Goal: Task Accomplishment & Management: Use online tool/utility

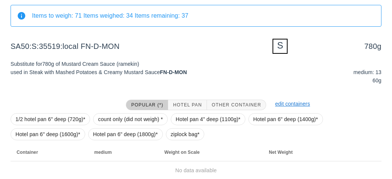
scroll to position [116, 0]
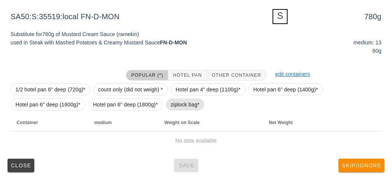
click at [171, 109] on span "ziplock bag*" at bounding box center [185, 104] width 29 height 11
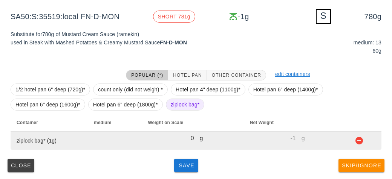
click at [183, 141] on input "0" at bounding box center [174, 138] width 52 height 10
type input "70"
type input "69"
type input "770"
type input "769"
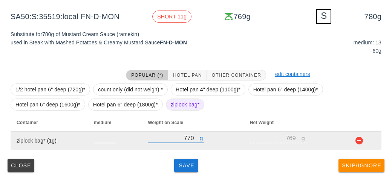
type input "770"
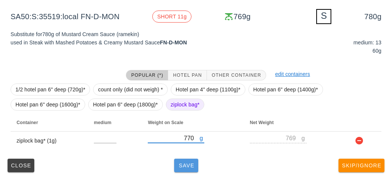
click at [182, 161] on button "Save" at bounding box center [186, 166] width 24 height 14
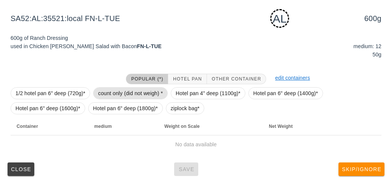
click at [114, 96] on span "count only (did not weigh) *" at bounding box center [130, 93] width 65 height 11
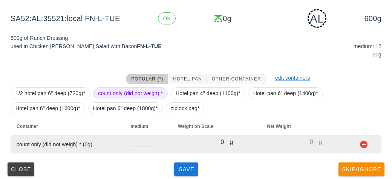
click at [131, 143] on input "number" at bounding box center [142, 142] width 23 height 10
type input "12"
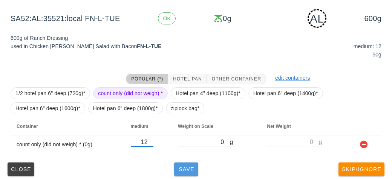
click at [186, 171] on span "Save" at bounding box center [186, 169] width 18 height 6
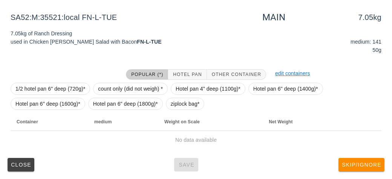
scroll to position [113, 0]
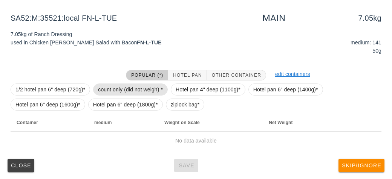
click at [119, 93] on span "count only (did not weigh) *" at bounding box center [130, 89] width 65 height 11
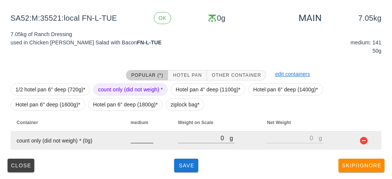
click at [140, 137] on input "number" at bounding box center [142, 138] width 23 height 10
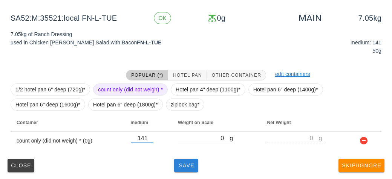
type input "141"
click at [175, 168] on button "Save" at bounding box center [186, 166] width 24 height 14
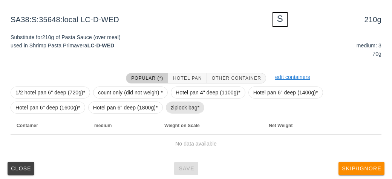
click at [177, 107] on span "ziplock bag*" at bounding box center [185, 107] width 29 height 11
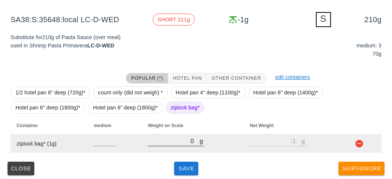
click at [177, 139] on input "0" at bounding box center [174, 141] width 52 height 10
type input "10"
type input "9"
type input "110"
type input "109"
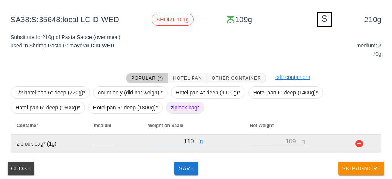
type input "110"
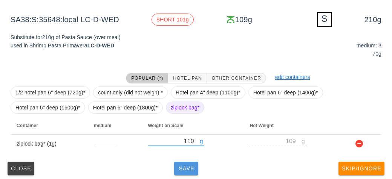
click at [181, 168] on span "Save" at bounding box center [186, 169] width 18 height 6
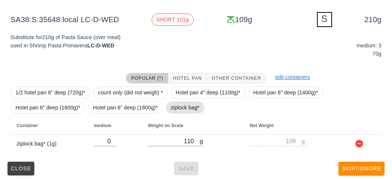
click at [172, 110] on span "ziplock bag*" at bounding box center [185, 107] width 29 height 11
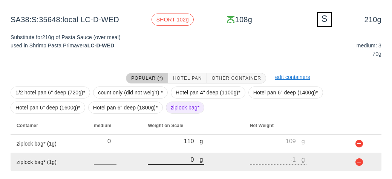
click at [173, 159] on input "0" at bounding box center [174, 160] width 52 height 10
type input "10"
type input "9"
type input "160"
type input "159"
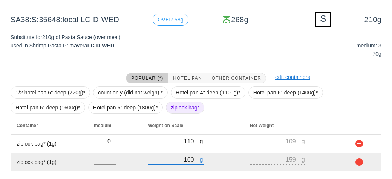
scroll to position [134, 0]
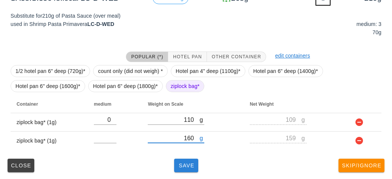
type input "160"
click at [181, 171] on button "Save" at bounding box center [186, 166] width 24 height 14
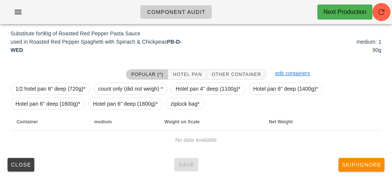
scroll to position [116, 0]
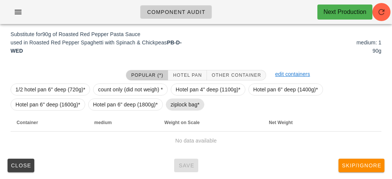
click at [174, 105] on span "ziplock bag*" at bounding box center [185, 104] width 29 height 11
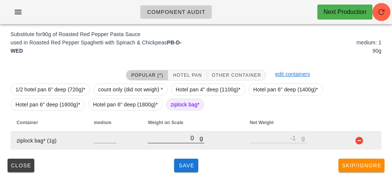
click at [179, 139] on input "0" at bounding box center [174, 138] width 52 height 10
type input "10"
type input "9"
type input "140"
type input "139"
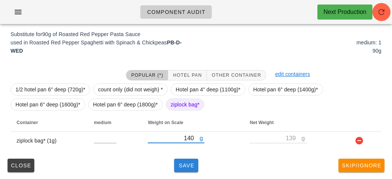
type input "140"
click at [178, 172] on button "Save" at bounding box center [186, 166] width 24 height 14
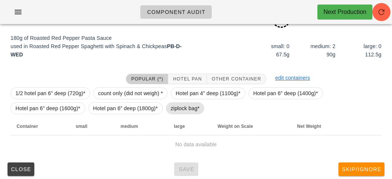
click at [175, 111] on span "ziplock bag*" at bounding box center [185, 108] width 29 height 11
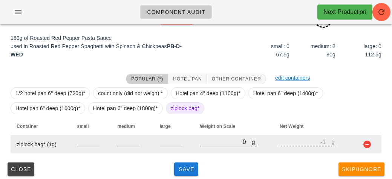
click at [212, 140] on input "0" at bounding box center [226, 142] width 52 height 10
type input "20"
type input "19"
type input "270"
type input "269"
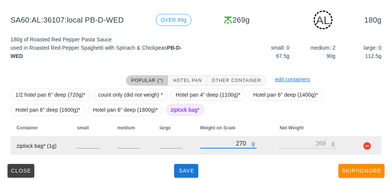
scroll to position [120, 0]
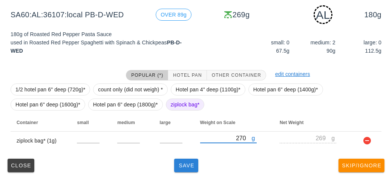
type input "270"
click at [175, 160] on button "Save" at bounding box center [186, 166] width 24 height 14
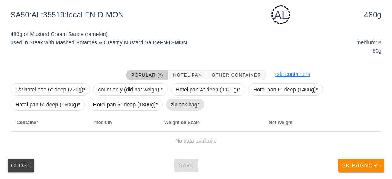
click at [178, 107] on span "ziplock bag*" at bounding box center [185, 104] width 29 height 11
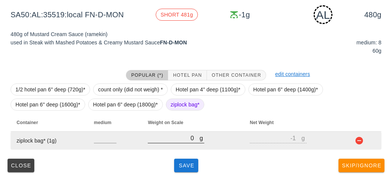
click at [177, 140] on input "0" at bounding box center [174, 138] width 52 height 10
type input "50"
type input "49"
type input "530"
type input "529"
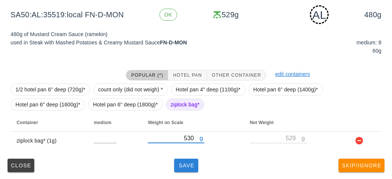
type input "530"
click at [193, 169] on button "Save" at bounding box center [186, 166] width 24 height 14
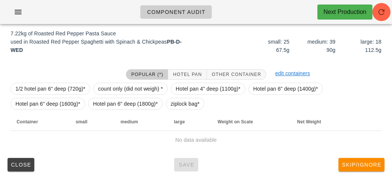
scroll to position [113, 0]
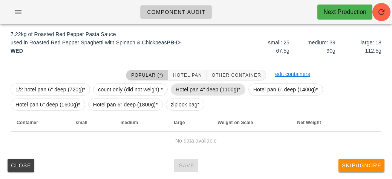
click at [194, 85] on span "Hotel pan 4" deep (1100g)*" at bounding box center [207, 89] width 65 height 11
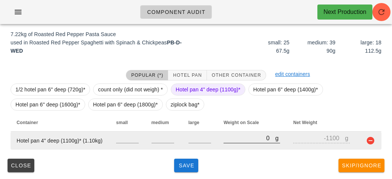
click at [229, 142] on input "0" at bounding box center [249, 138] width 52 height 10
type input "90"
type input "-1010"
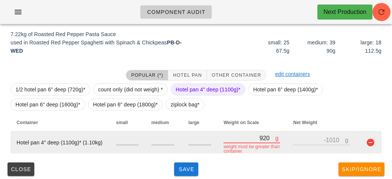
type input "9210"
type input "8110"
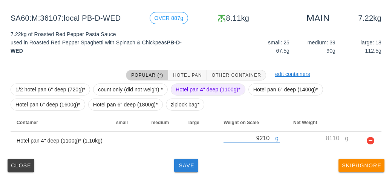
type input "9210"
click at [183, 166] on span "Save" at bounding box center [186, 166] width 18 height 6
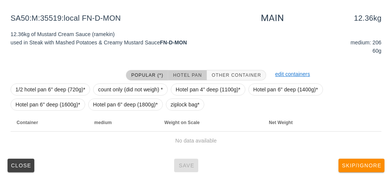
click at [179, 70] on button "Hotel Pan" at bounding box center [187, 75] width 38 height 11
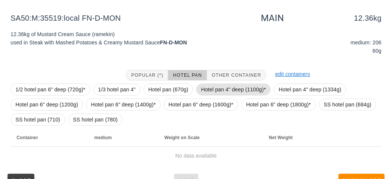
click at [211, 89] on span "Hotel pan 4" deep (1100g)*" at bounding box center [233, 89] width 65 height 11
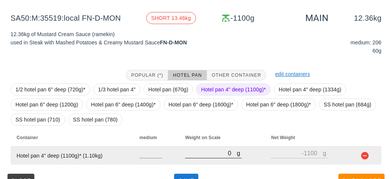
click at [218, 153] on input "0" at bounding box center [211, 153] width 52 height 10
type input "80"
type input "-1020"
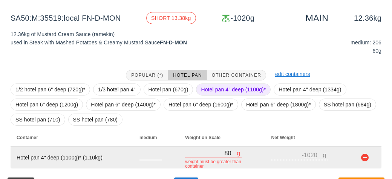
type input "810"
type input "-290"
type input "8130"
type input "7030"
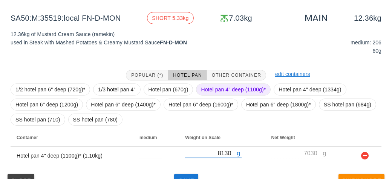
type input "8130"
click at [216, 85] on span "Hotel pan 4" deep (1100g)*" at bounding box center [233, 89] width 65 height 11
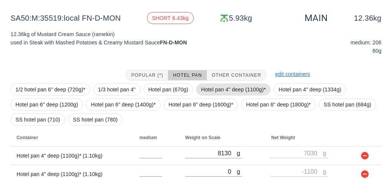
scroll to position [146, 0]
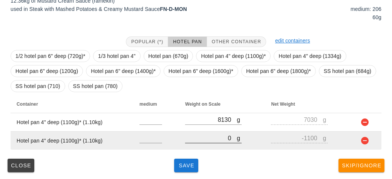
click at [205, 137] on input "0" at bounding box center [211, 138] width 52 height 10
type input "70"
type input "-1030"
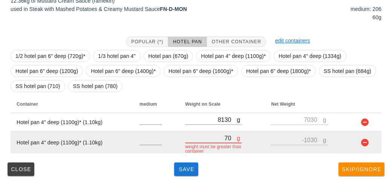
type input "780"
type input "-320"
type input "7890"
type input "6790"
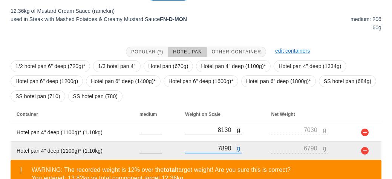
scroll to position [181, 0]
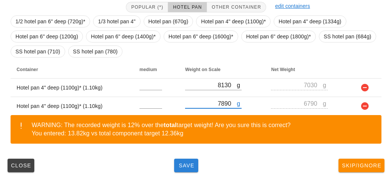
type input "7890"
click at [181, 167] on span "Save" at bounding box center [186, 166] width 18 height 6
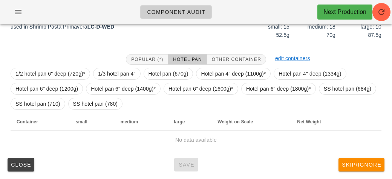
scroll to position [135, 0]
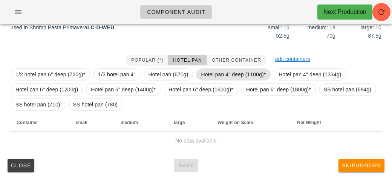
click at [217, 70] on span "Hotel pan 4" deep (1100g)*" at bounding box center [233, 74] width 65 height 11
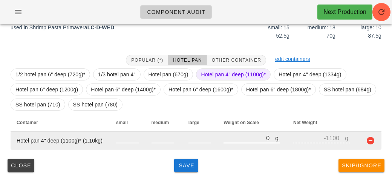
click at [240, 135] on input "0" at bounding box center [249, 138] width 52 height 10
type input "50"
type input "-1050"
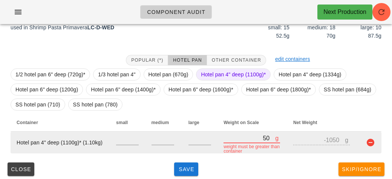
type input "500"
type input "-600"
type input "5020"
type input "3920"
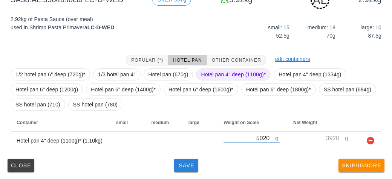
type input "5020"
click at [179, 167] on span "Save" at bounding box center [186, 166] width 18 height 6
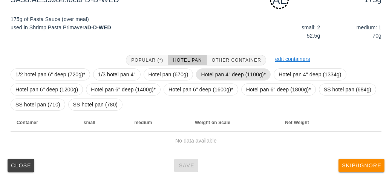
click at [207, 71] on span "Hotel pan 4" deep (1100g)*" at bounding box center [233, 74] width 65 height 11
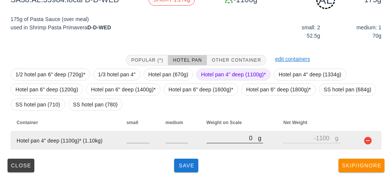
click at [235, 141] on input "0" at bounding box center [232, 138] width 52 height 10
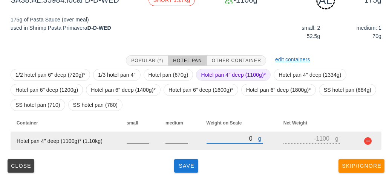
scroll to position [135, 0]
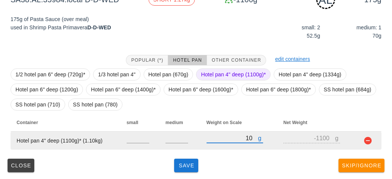
type input "120"
type input "-980"
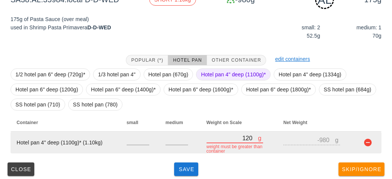
type input "1270"
type input "170"
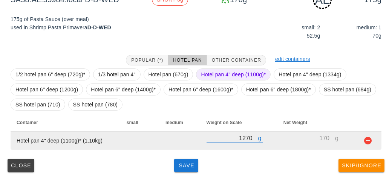
type input "127"
type input "-973"
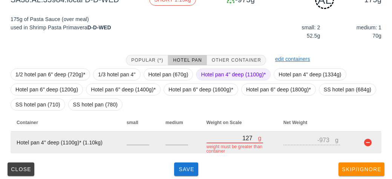
type input "1275"
type input "175"
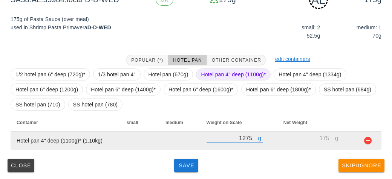
type input "1275"
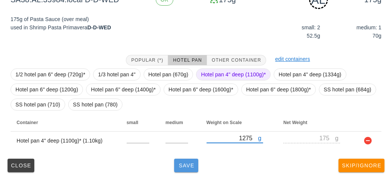
click at [182, 167] on span "Save" at bounding box center [186, 166] width 18 height 6
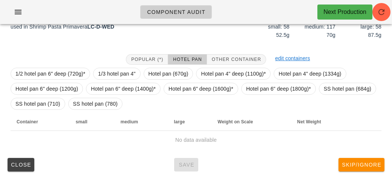
scroll to position [128, 0]
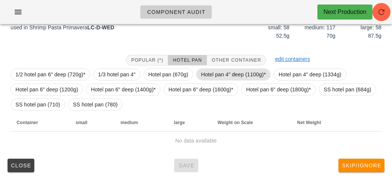
click at [226, 75] on span "Hotel pan 4" deep (1100g)*" at bounding box center [233, 74] width 65 height 11
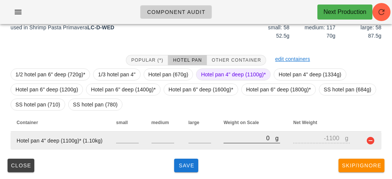
click at [241, 135] on input "0" at bounding box center [249, 138] width 52 height 10
type input "10"
type input "-1090"
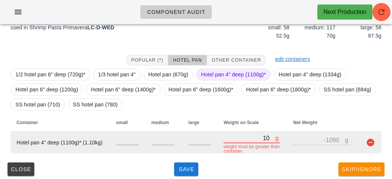
type input "100"
type input "-1000"
type input "10320"
type input "9220"
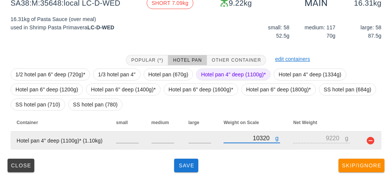
type input "10320"
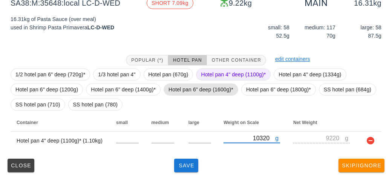
click at [191, 87] on span "Hotel pan 6" deep (1600g)*" at bounding box center [200, 89] width 65 height 11
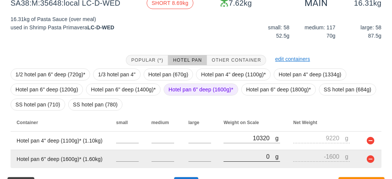
click at [239, 160] on input "0" at bounding box center [249, 157] width 52 height 10
type input "10"
type input "-1590"
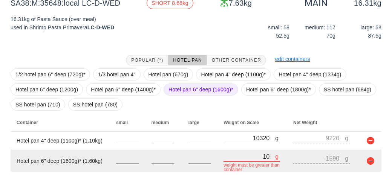
type input "100"
type input "-1500"
type input "1040"
type input "-560"
type input "10420"
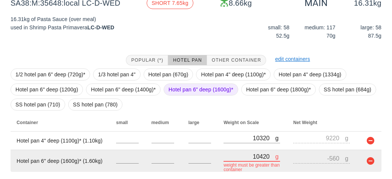
type input "8820"
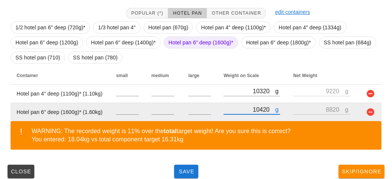
scroll to position [181, 0]
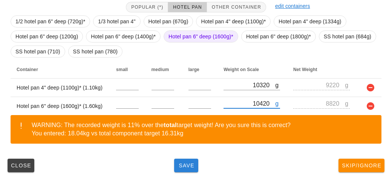
type input "10420"
click at [185, 166] on span "Save" at bounding box center [186, 166] width 18 height 6
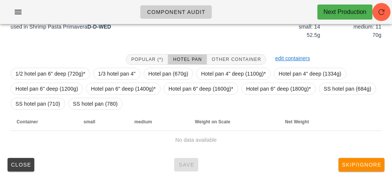
scroll to position [128, 0]
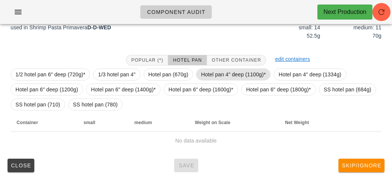
click at [216, 73] on span "Hotel pan 4" deep (1100g)*" at bounding box center [233, 74] width 65 height 11
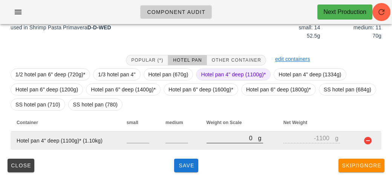
click at [222, 142] on input "0" at bounding box center [232, 138] width 52 height 10
type input "10"
type input "-1090"
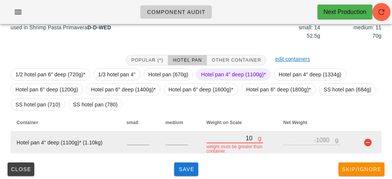
type input "100"
type input "-1000"
type input "10420"
type input "9320"
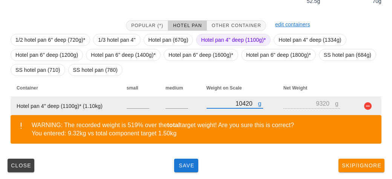
type input "1040"
type input "-60"
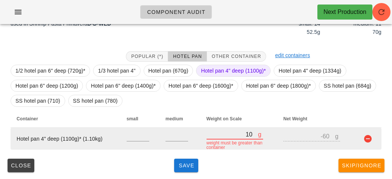
type input "0"
type input "-1100"
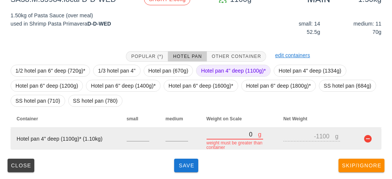
type input "20"
type input "-1080"
type input "260"
type input "-840"
type input "2600"
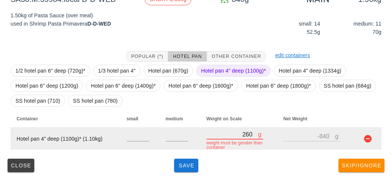
type input "1500"
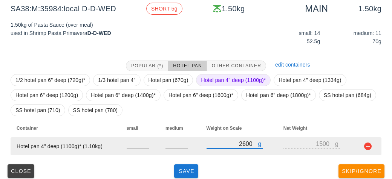
scroll to position [128, 0]
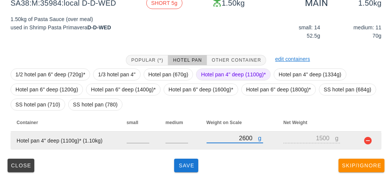
type input "260"
type input "-840"
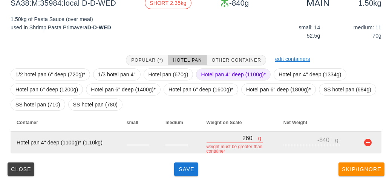
type input "2605"
type input "1505"
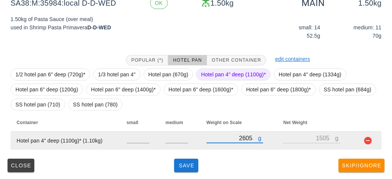
type input "2605"
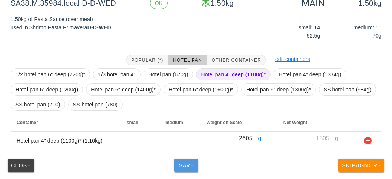
click at [183, 169] on button "Save" at bounding box center [186, 166] width 24 height 14
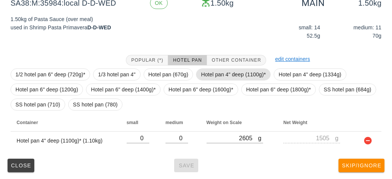
click at [207, 72] on span "Hotel pan 4" deep (1100g)*" at bounding box center [233, 74] width 65 height 11
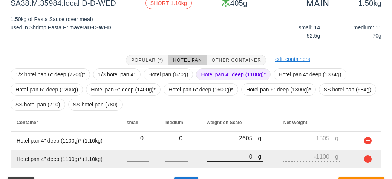
click at [224, 157] on input "0" at bounding box center [232, 157] width 52 height 10
type input "60"
type input "-1040"
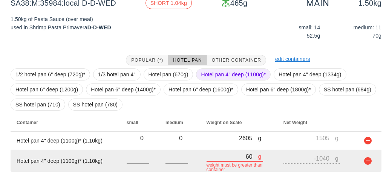
type input "660"
type input "-440"
type input "6660"
type input "5560"
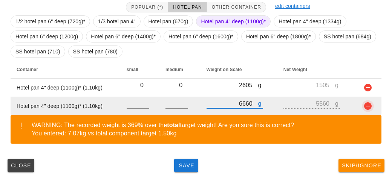
click at [365, 105] on button "button" at bounding box center [367, 106] width 9 height 9
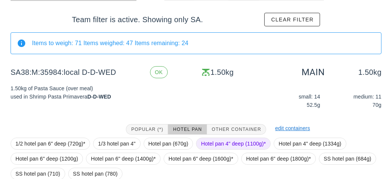
scroll to position [128, 0]
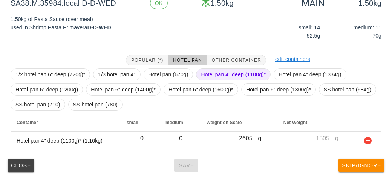
click at [180, 165] on div "Close Save Skip/Ignore" at bounding box center [196, 166] width 383 height 20
click at [19, 168] on button "Close" at bounding box center [21, 166] width 27 height 14
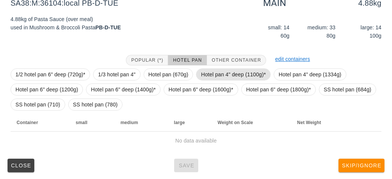
click at [210, 73] on span "Hotel pan 4" deep (1100g)*" at bounding box center [233, 74] width 65 height 11
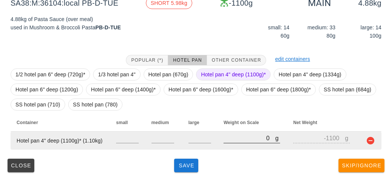
click at [234, 140] on input "0" at bounding box center [249, 138] width 52 height 10
type input "60"
type input "-1040"
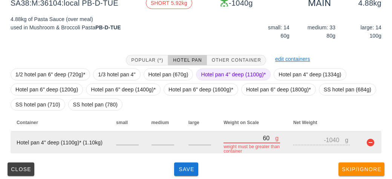
type input "660"
type input "-440"
type input "6660"
type input "5560"
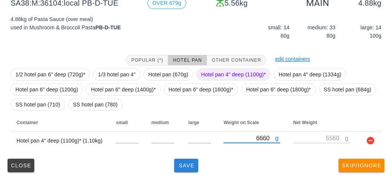
type input "6660"
click at [184, 166] on span "Save" at bounding box center [186, 166] width 18 height 6
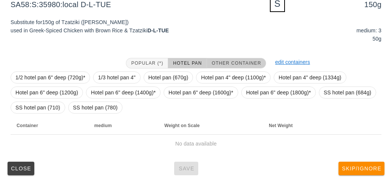
click at [230, 58] on button "Other Container" at bounding box center [236, 63] width 59 height 11
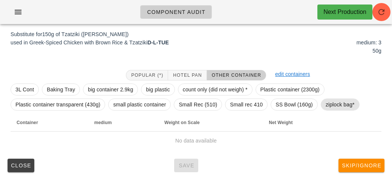
click at [335, 109] on span "ziplock bag*" at bounding box center [339, 104] width 29 height 11
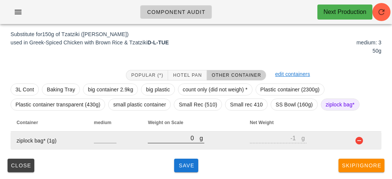
click at [180, 141] on input "0" at bounding box center [174, 138] width 52 height 10
type input "20"
type input "19"
type input "230"
type input "229"
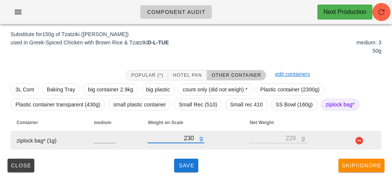
type input "230"
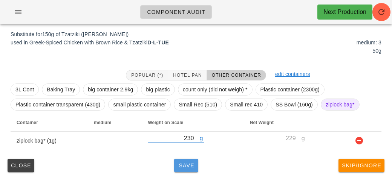
click at [192, 171] on button "Save" at bounding box center [186, 166] width 24 height 14
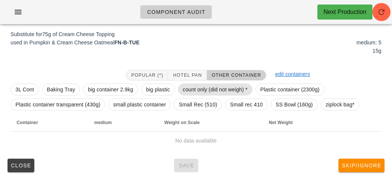
click at [205, 88] on span "count only (did not weigh) *" at bounding box center [215, 89] width 65 height 11
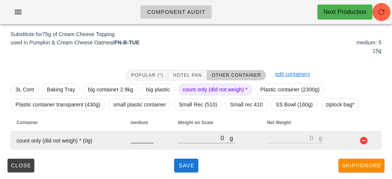
click at [139, 142] on input "number" at bounding box center [142, 138] width 23 height 10
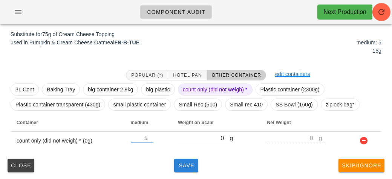
type input "5"
click at [190, 167] on span "Save" at bounding box center [186, 166] width 18 height 6
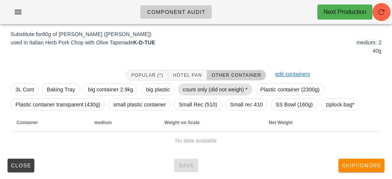
click at [195, 89] on span "count only (did not weigh) *" at bounding box center [215, 89] width 65 height 11
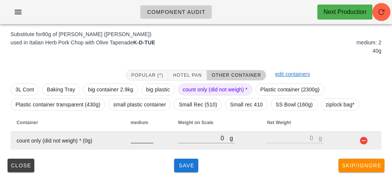
click at [136, 140] on input "number" at bounding box center [142, 138] width 23 height 10
type input "2"
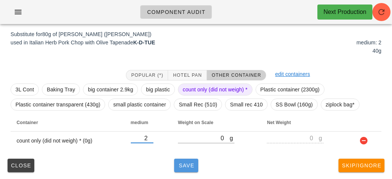
click at [188, 168] on span "Save" at bounding box center [186, 166] width 18 height 6
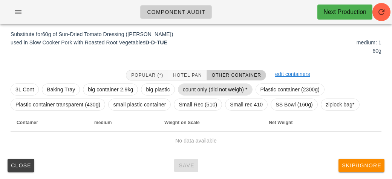
click at [191, 95] on span "count only (did not weigh) *" at bounding box center [215, 89] width 65 height 11
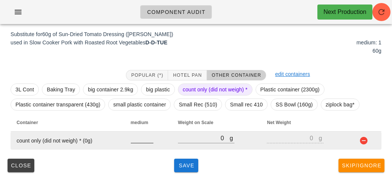
click at [141, 141] on input "number" at bounding box center [142, 138] width 23 height 10
type input "1"
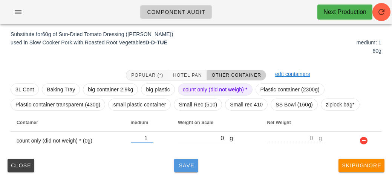
click at [190, 166] on span "Save" at bounding box center [186, 166] width 18 height 6
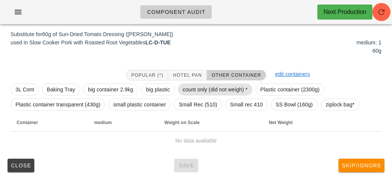
click at [195, 88] on span "count only (did not weigh) *" at bounding box center [215, 89] width 65 height 11
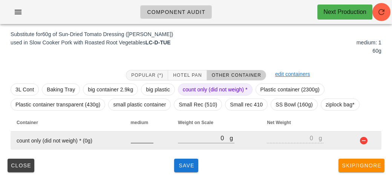
click at [132, 136] on input "number" at bounding box center [142, 138] width 23 height 10
type input "1"
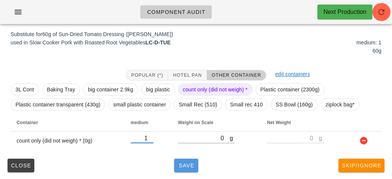
click at [180, 171] on button "Save" at bounding box center [186, 166] width 24 height 14
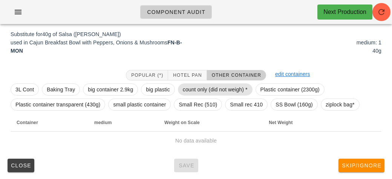
click at [195, 90] on span "count only (did not weigh) *" at bounding box center [215, 89] width 65 height 11
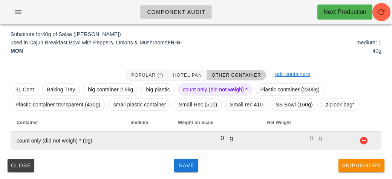
click at [135, 140] on input "number" at bounding box center [142, 138] width 23 height 10
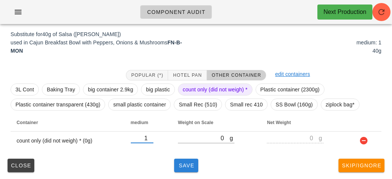
type input "1"
click at [196, 168] on button "Save" at bounding box center [186, 166] width 24 height 14
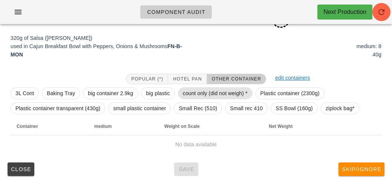
click at [191, 92] on span "count only (did not weigh) *" at bounding box center [215, 93] width 65 height 11
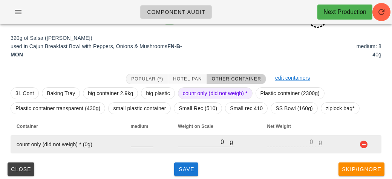
click at [131, 144] on input "number" at bounding box center [142, 142] width 23 height 10
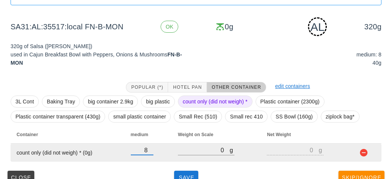
scroll to position [120, 0]
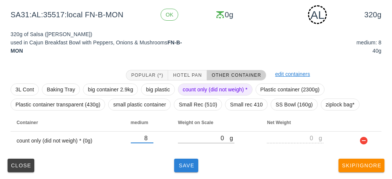
type input "8"
click at [192, 167] on span "Save" at bounding box center [186, 166] width 18 height 6
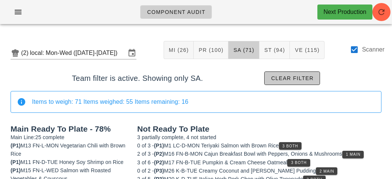
click at [276, 74] on button "Clear filter" at bounding box center [292, 79] width 56 height 14
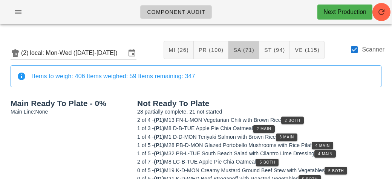
click at [242, 54] on button "SA (71)" at bounding box center [243, 50] width 31 height 18
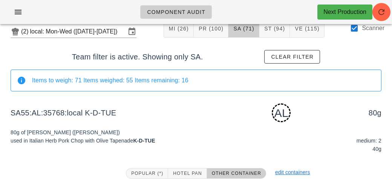
scroll to position [120, 0]
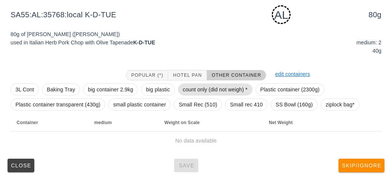
click at [198, 91] on span "count only (did not weigh) *" at bounding box center [215, 89] width 65 height 11
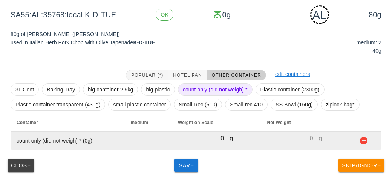
click at [138, 139] on input "number" at bounding box center [142, 138] width 23 height 10
type input "2"
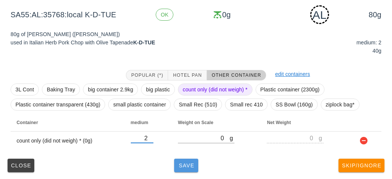
click at [188, 166] on span "Save" at bounding box center [186, 166] width 18 height 6
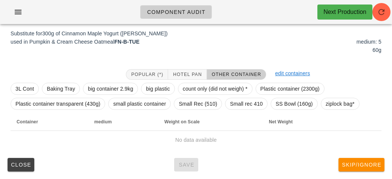
scroll to position [116, 0]
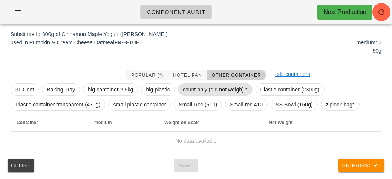
click at [212, 95] on span "count only (did not weigh) *" at bounding box center [215, 89] width 65 height 11
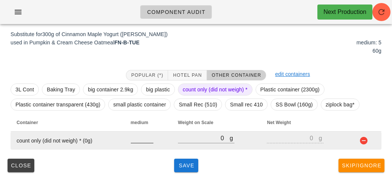
click at [142, 137] on input "number" at bounding box center [142, 138] width 23 height 10
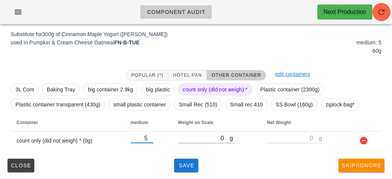
type input "5"
click at [174, 174] on div "Close Save Skip/Ignore" at bounding box center [196, 166] width 383 height 20
click at [190, 169] on button "Save" at bounding box center [186, 166] width 24 height 14
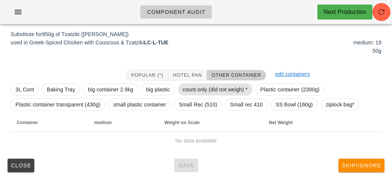
click at [198, 93] on span "count only (did not weigh) *" at bounding box center [215, 89] width 65 height 11
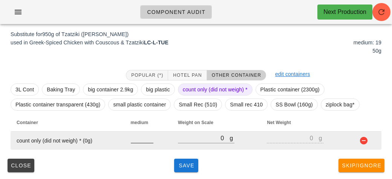
click at [139, 146] on div at bounding box center [142, 147] width 23 height 5
click at [139, 137] on input "number" at bounding box center [142, 138] width 23 height 10
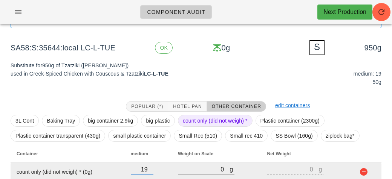
scroll to position [116, 0]
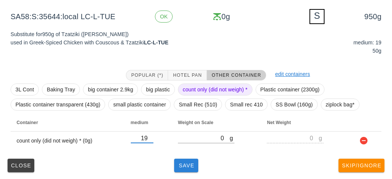
type input "19"
click at [186, 171] on button "Save" at bounding box center [186, 166] width 24 height 14
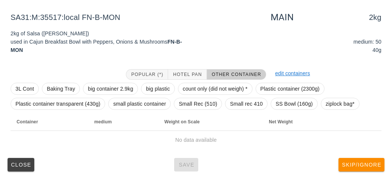
scroll to position [113, 0]
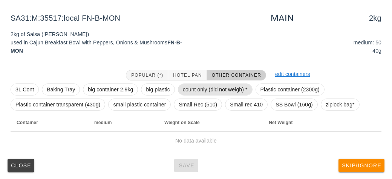
click at [206, 89] on span "count only (did not weigh) *" at bounding box center [215, 89] width 65 height 11
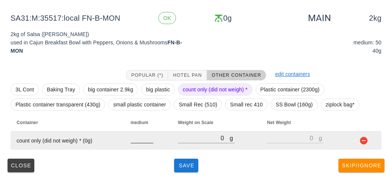
click at [134, 140] on input "number" at bounding box center [142, 138] width 23 height 10
type input "50"
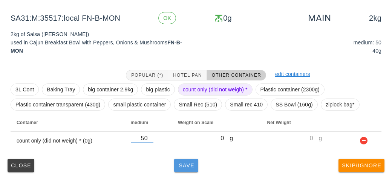
click at [187, 167] on span "Save" at bounding box center [186, 166] width 18 height 6
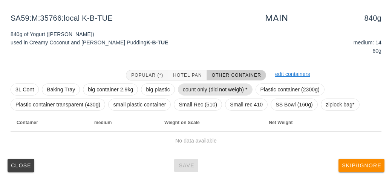
click at [188, 87] on span "count only (did not weigh) *" at bounding box center [215, 89] width 65 height 11
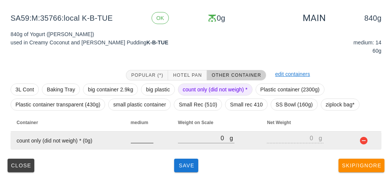
click at [133, 140] on input "number" at bounding box center [142, 138] width 23 height 10
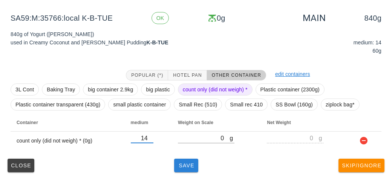
type input "14"
click at [180, 169] on button "Save" at bounding box center [186, 166] width 24 height 14
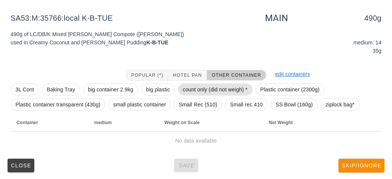
click at [200, 91] on span "count only (did not weigh) *" at bounding box center [215, 89] width 65 height 11
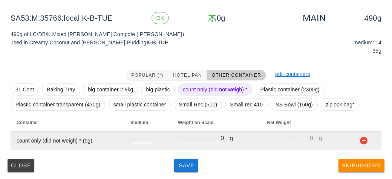
click at [140, 140] on input "number" at bounding box center [142, 138] width 23 height 10
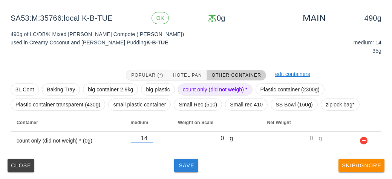
type input "14"
click at [184, 168] on span "Save" at bounding box center [186, 166] width 18 height 6
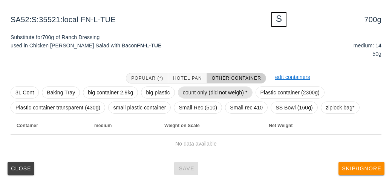
click at [198, 96] on span "count only (did not weigh) *" at bounding box center [215, 92] width 65 height 11
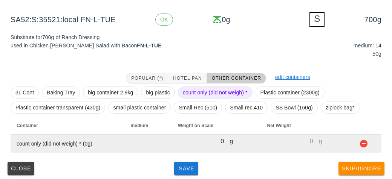
click at [142, 141] on input "number" at bounding box center [142, 141] width 23 height 10
type input "14"
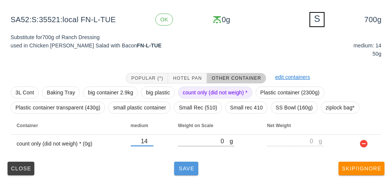
click at [178, 167] on span "Save" at bounding box center [186, 169] width 18 height 6
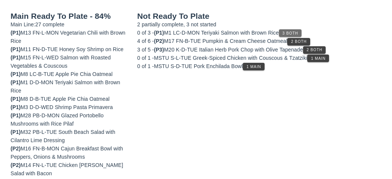
click at [295, 29] on button "3 Both" at bounding box center [290, 33] width 23 height 8
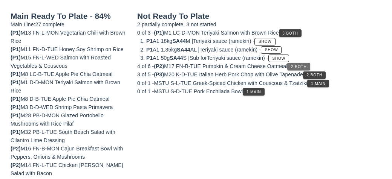
click at [305, 65] on span "2 Both" at bounding box center [298, 67] width 16 height 4
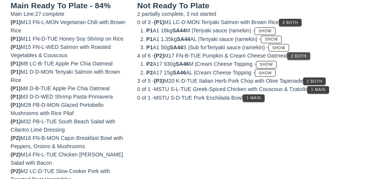
scroll to position [124, 0]
click at [259, 96] on span "1 Main" at bounding box center [253, 98] width 15 height 4
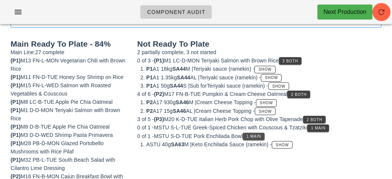
scroll to position [85, 0]
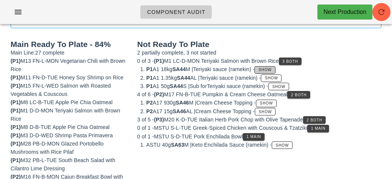
click at [273, 66] on button "Show" at bounding box center [264, 70] width 21 height 8
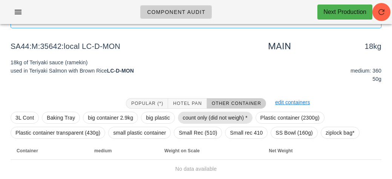
click at [214, 115] on span "count only (did not weigh) *" at bounding box center [215, 117] width 65 height 11
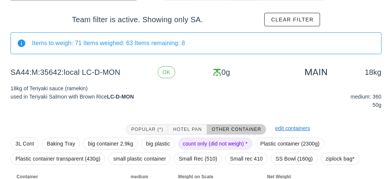
scroll to position [113, 0]
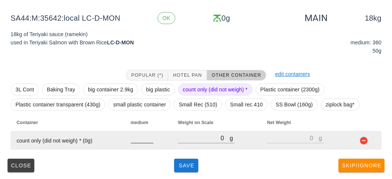
click at [143, 139] on input "number" at bounding box center [142, 138] width 23 height 10
type input "360"
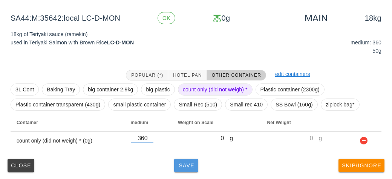
click at [191, 161] on button "Save" at bounding box center [186, 166] width 24 height 14
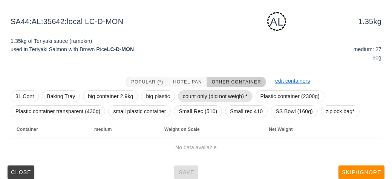
click at [197, 97] on span "count only (did not weigh) *" at bounding box center [215, 96] width 65 height 11
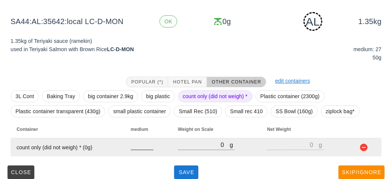
click at [140, 147] on input "number" at bounding box center [142, 145] width 23 height 10
type input "27"
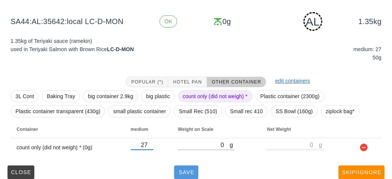
click at [187, 174] on span "Save" at bounding box center [186, 172] width 18 height 6
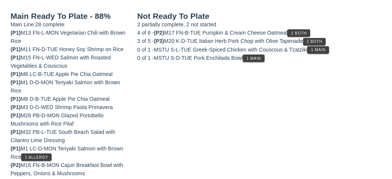
click at [333, 38] on div "3 of 5 - (P3) M20 K-D-TUE Italian Herb Pork Chop with Olive Tapenade 2 Both" at bounding box center [259, 41] width 244 height 8
click at [322, 30] on div "4 of 6 - (P2) M17 FN-B-TUE Pumpkin & Cream Cheese Oatmeal 2 Both" at bounding box center [259, 33] width 244 height 8
click at [322, 40] on span "2 Both" at bounding box center [314, 42] width 16 height 4
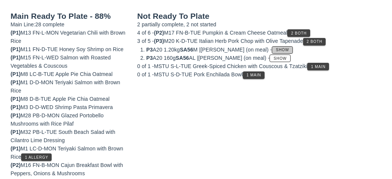
click at [284, 48] on span "Show" at bounding box center [282, 50] width 14 height 4
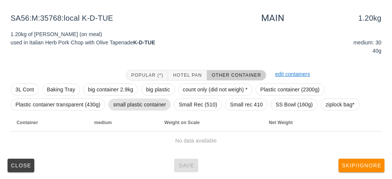
click at [129, 105] on span "small plastic container" at bounding box center [139, 104] width 53 height 11
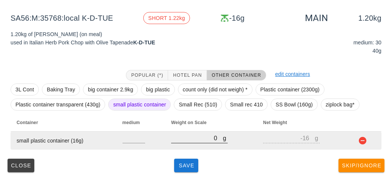
click at [189, 138] on input "0" at bounding box center [197, 138] width 52 height 10
type input "10"
type input "-6"
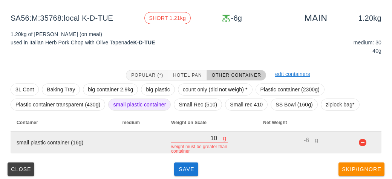
type input "120"
type input "104"
type input "1220"
type input "1204"
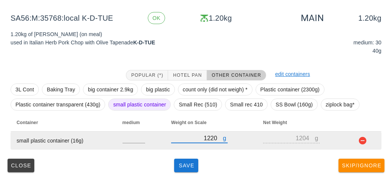
type input "1220"
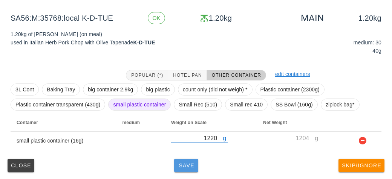
click at [180, 165] on span "Save" at bounding box center [186, 166] width 18 height 6
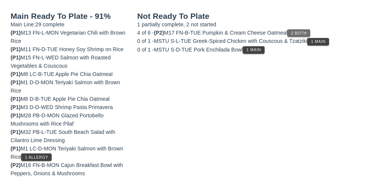
click at [298, 31] on span "2 Both" at bounding box center [298, 33] width 16 height 4
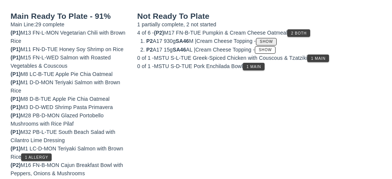
click at [275, 38] on button "Show" at bounding box center [266, 42] width 21 height 8
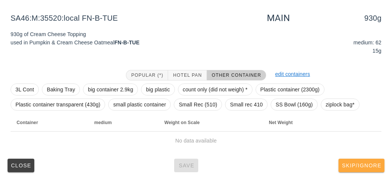
click at [357, 170] on button "Skip/Ignore" at bounding box center [361, 166] width 46 height 14
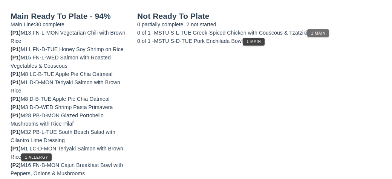
click at [313, 35] on button "1 Main" at bounding box center [317, 33] width 21 height 8
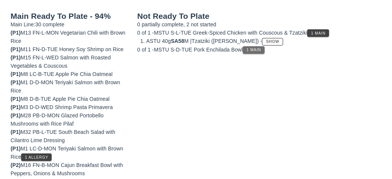
click at [257, 52] on button "1 Main" at bounding box center [252, 50] width 21 height 8
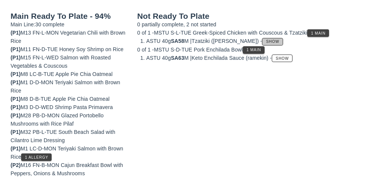
click at [265, 40] on span "Show" at bounding box center [272, 42] width 14 height 4
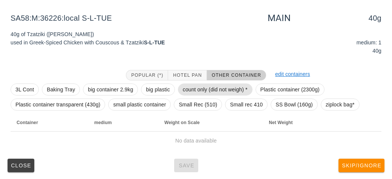
click at [209, 92] on span "count only (did not weigh) *" at bounding box center [215, 89] width 65 height 11
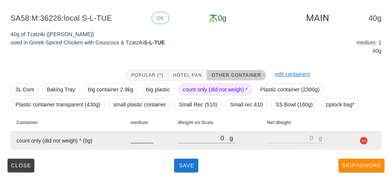
click at [145, 140] on input "number" at bounding box center [142, 138] width 23 height 10
type input "1"
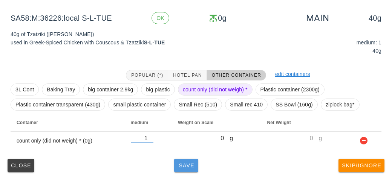
click at [191, 169] on button "Save" at bounding box center [186, 166] width 24 height 14
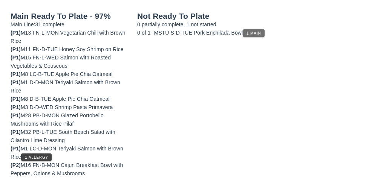
click at [261, 31] on span "1 Main" at bounding box center [253, 33] width 15 height 4
